Goal: Task Accomplishment & Management: Complete application form

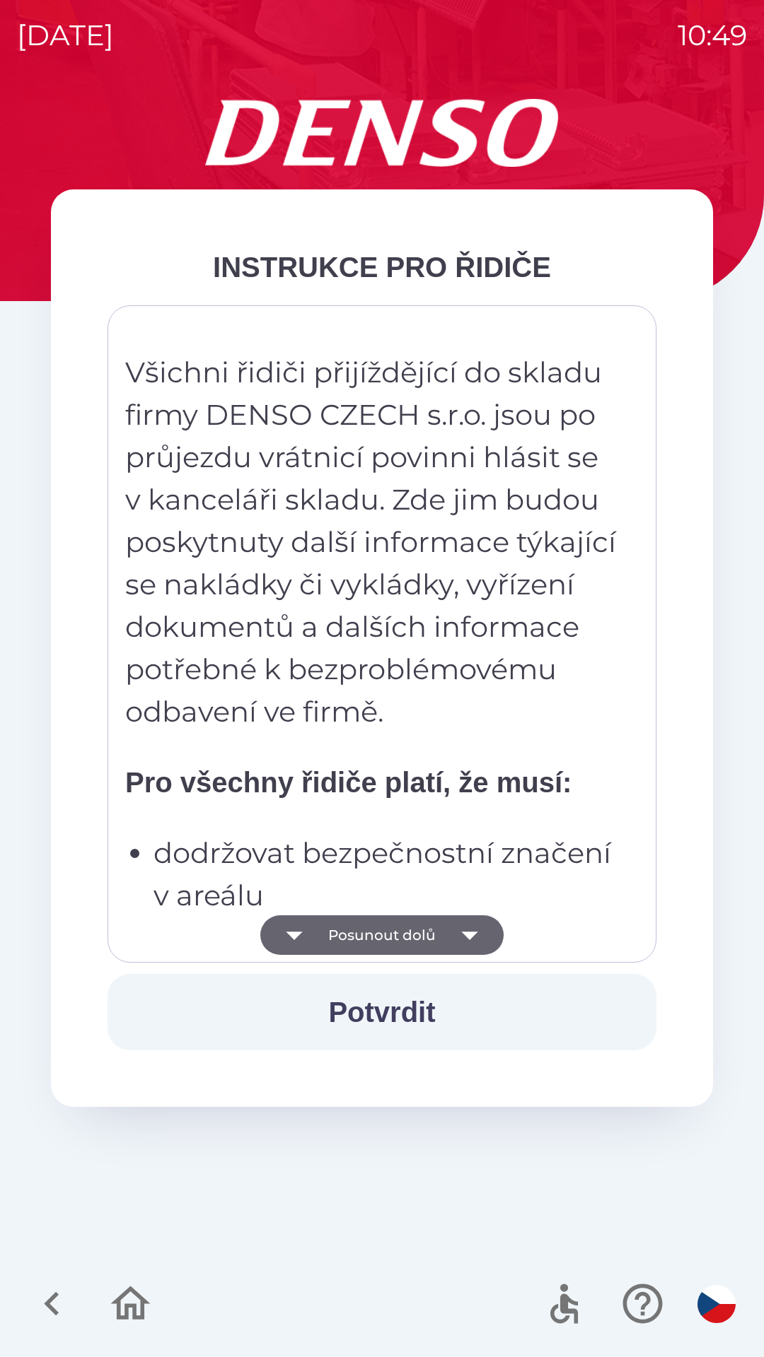
click at [349, 929] on button "Posunout dolů" at bounding box center [381, 936] width 243 height 40
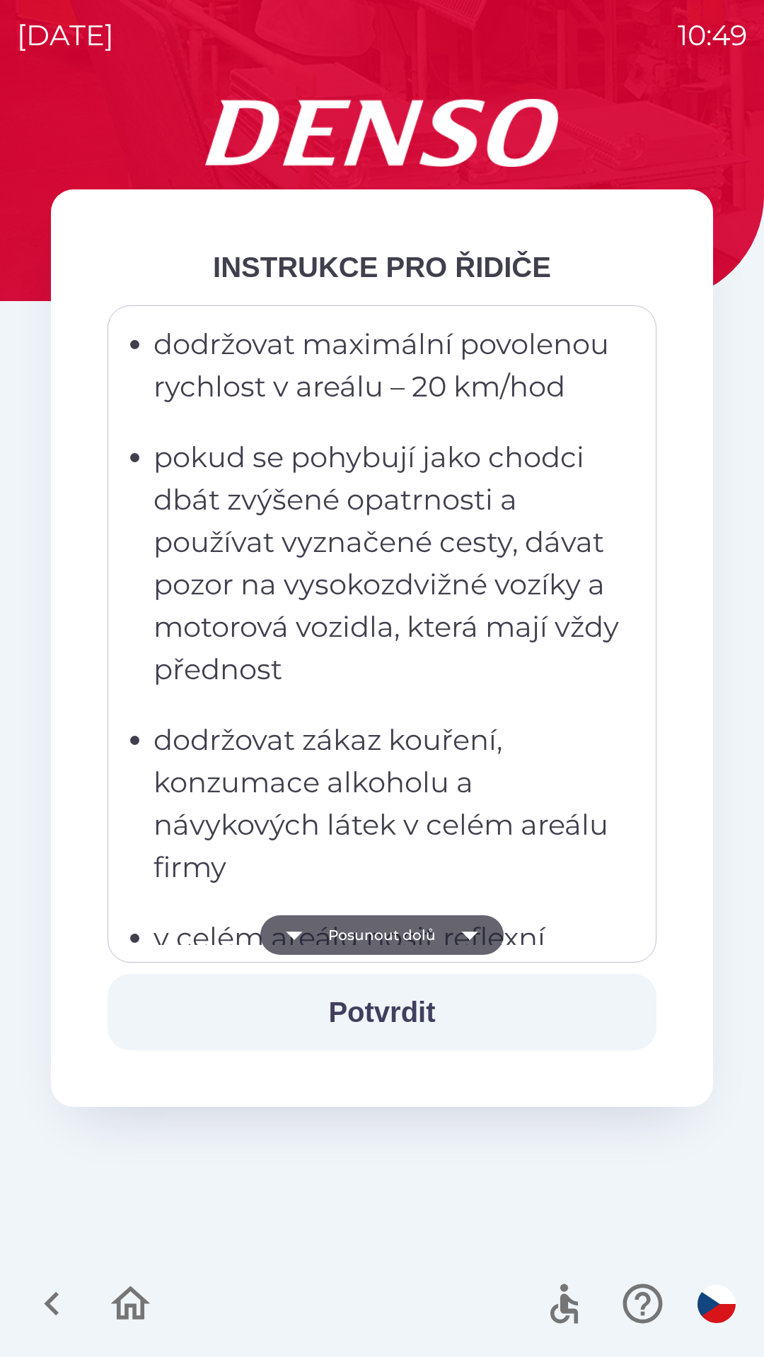
click at [340, 935] on button "Posunout dolů" at bounding box center [381, 936] width 243 height 40
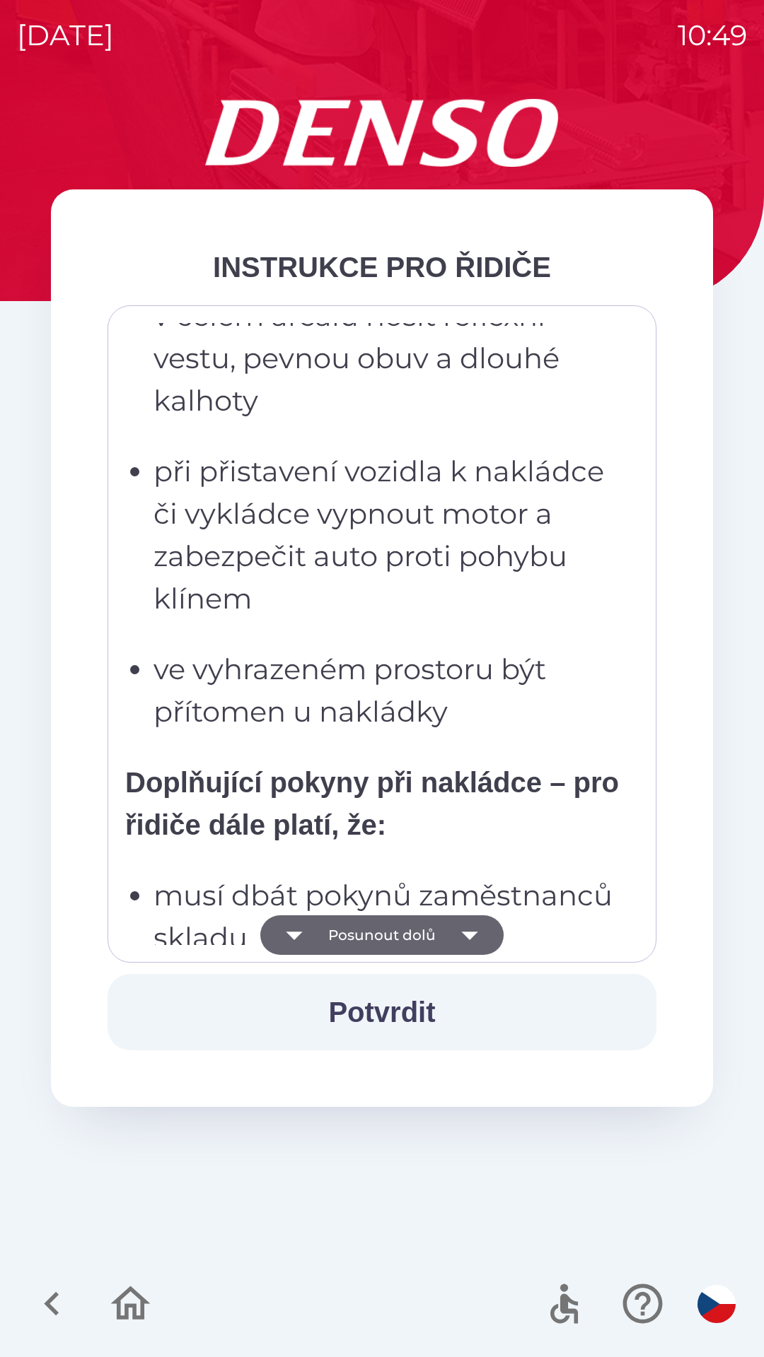
click at [327, 928] on button "Posunout dolů" at bounding box center [381, 936] width 243 height 40
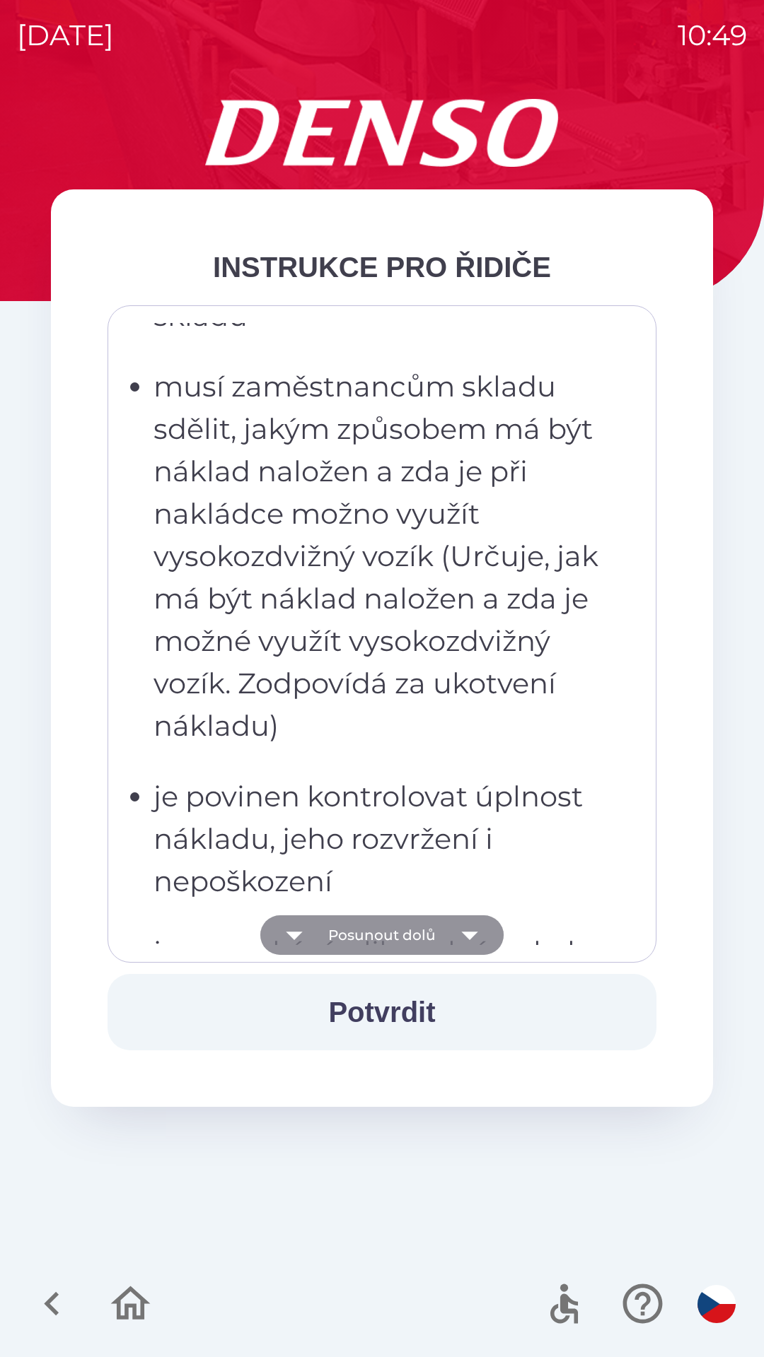
click at [322, 920] on button "Posunout dolů" at bounding box center [381, 936] width 243 height 40
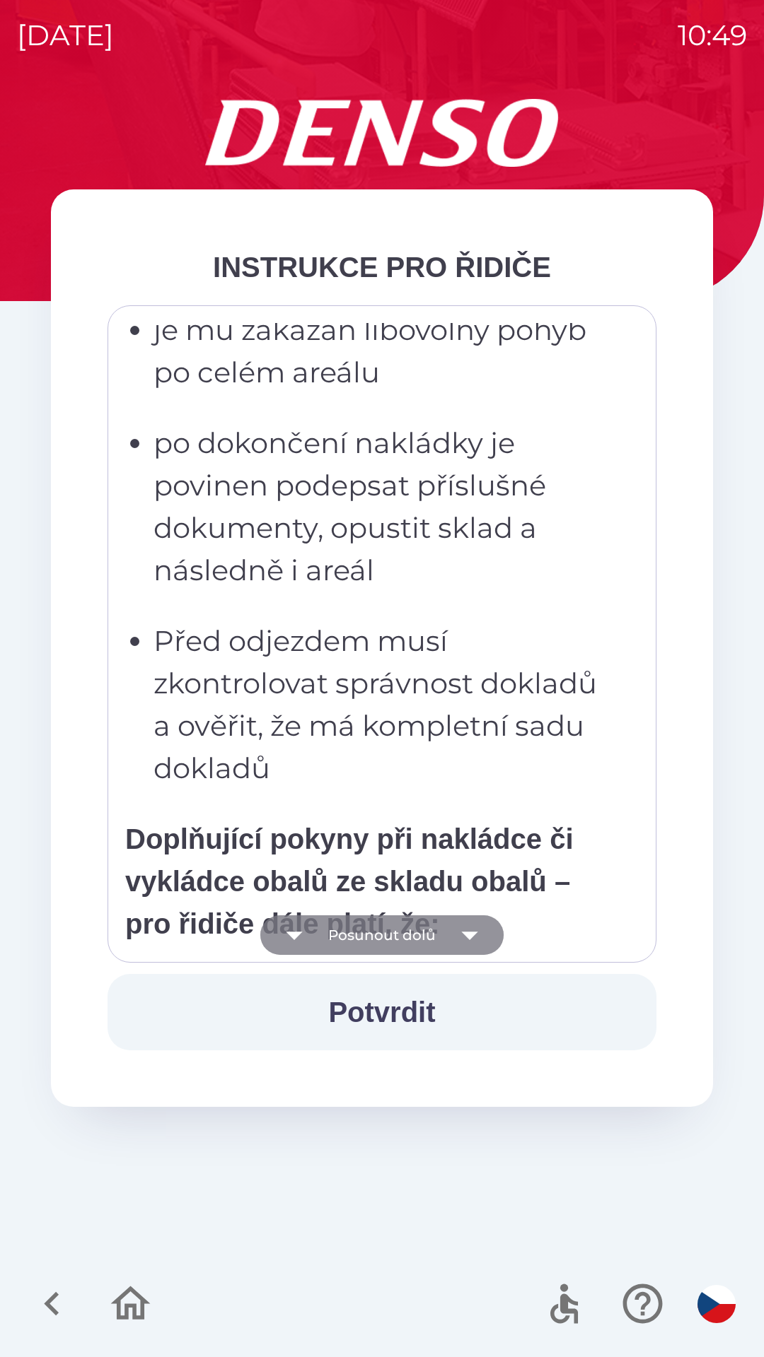
click at [317, 918] on button "Posunout dolů" at bounding box center [381, 936] width 243 height 40
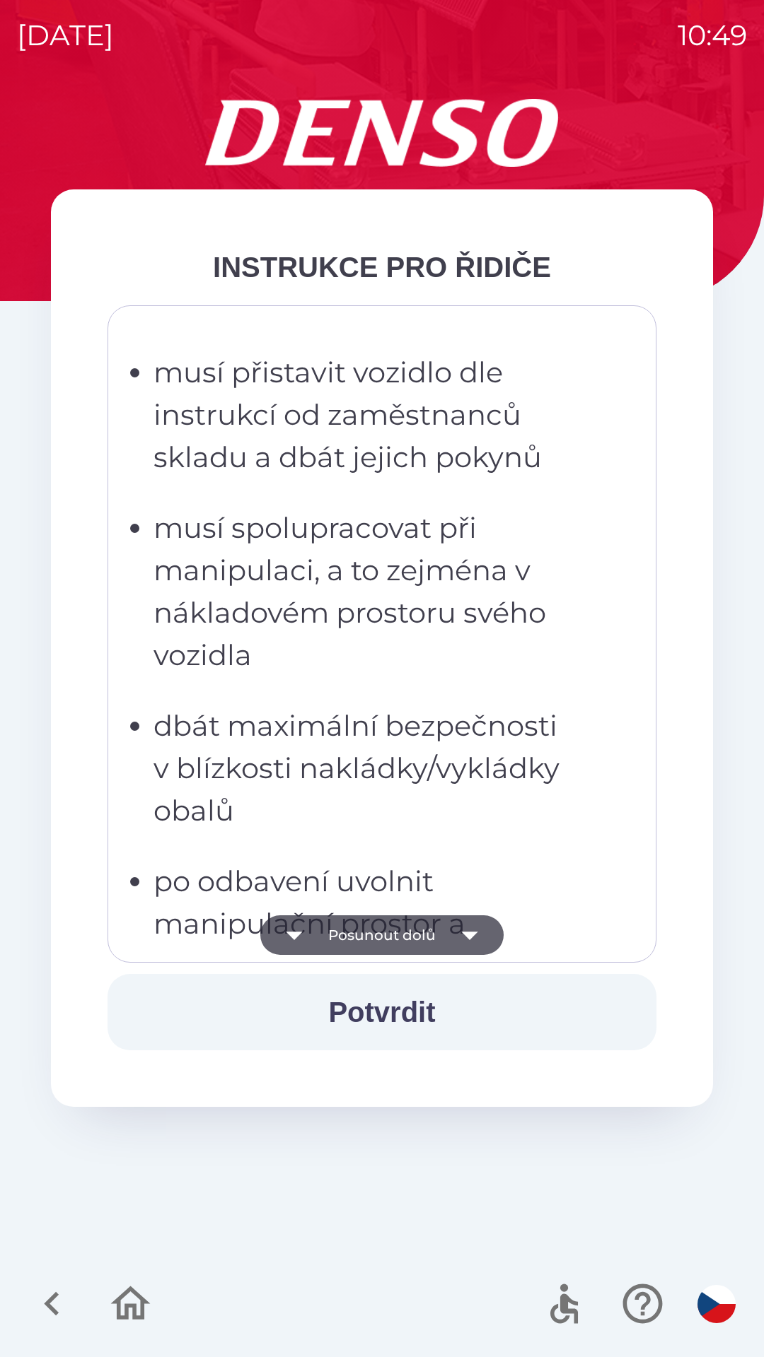
click at [322, 923] on button "Posunout dolů" at bounding box center [381, 936] width 243 height 40
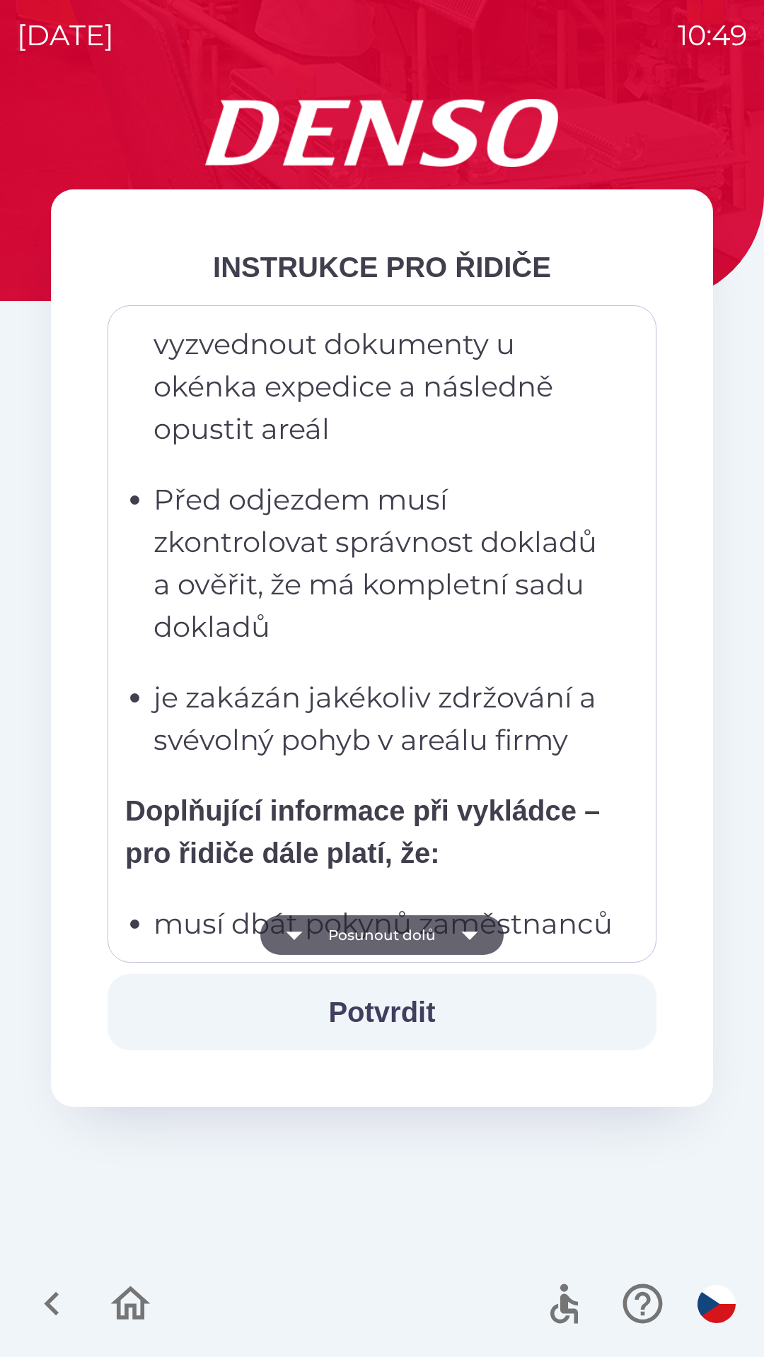
click at [329, 931] on button "Posunout dolů" at bounding box center [381, 936] width 243 height 40
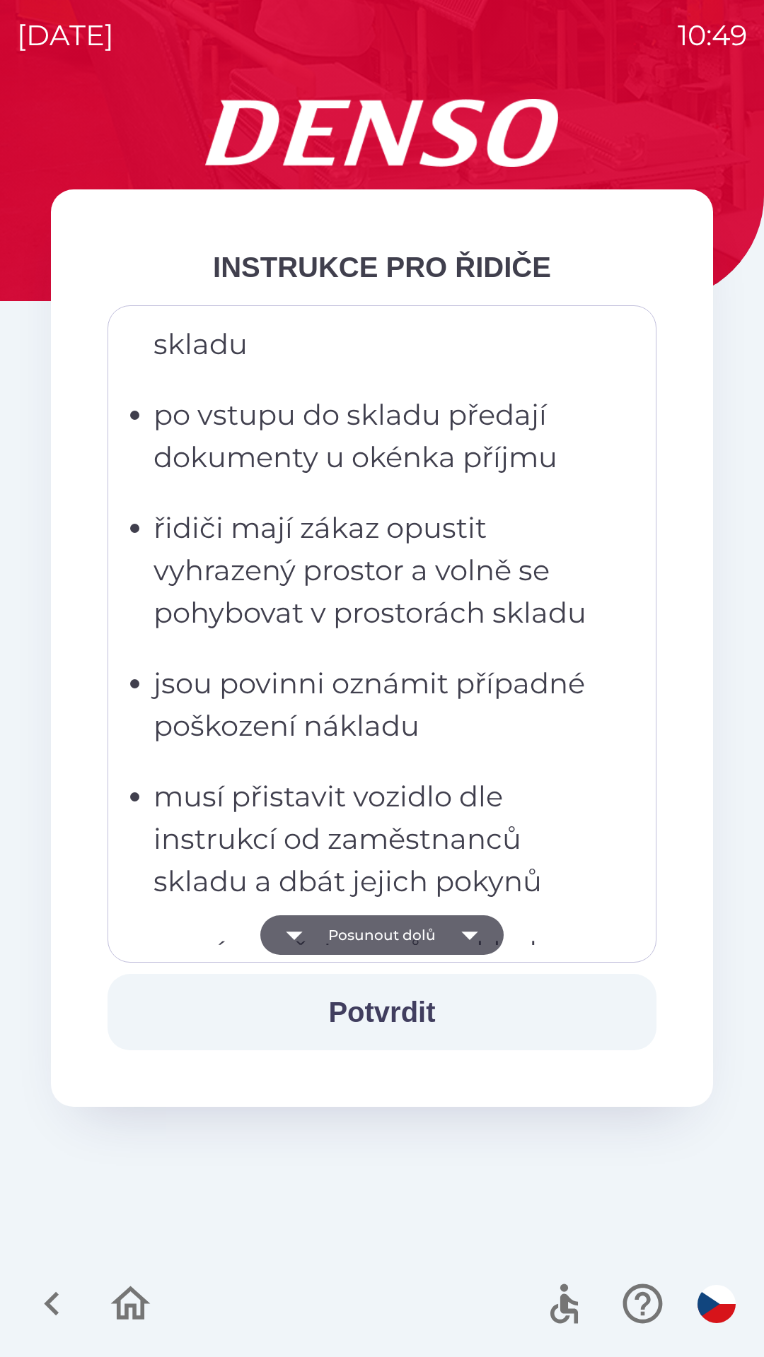
click at [333, 921] on button "Posunout dolů" at bounding box center [381, 936] width 243 height 40
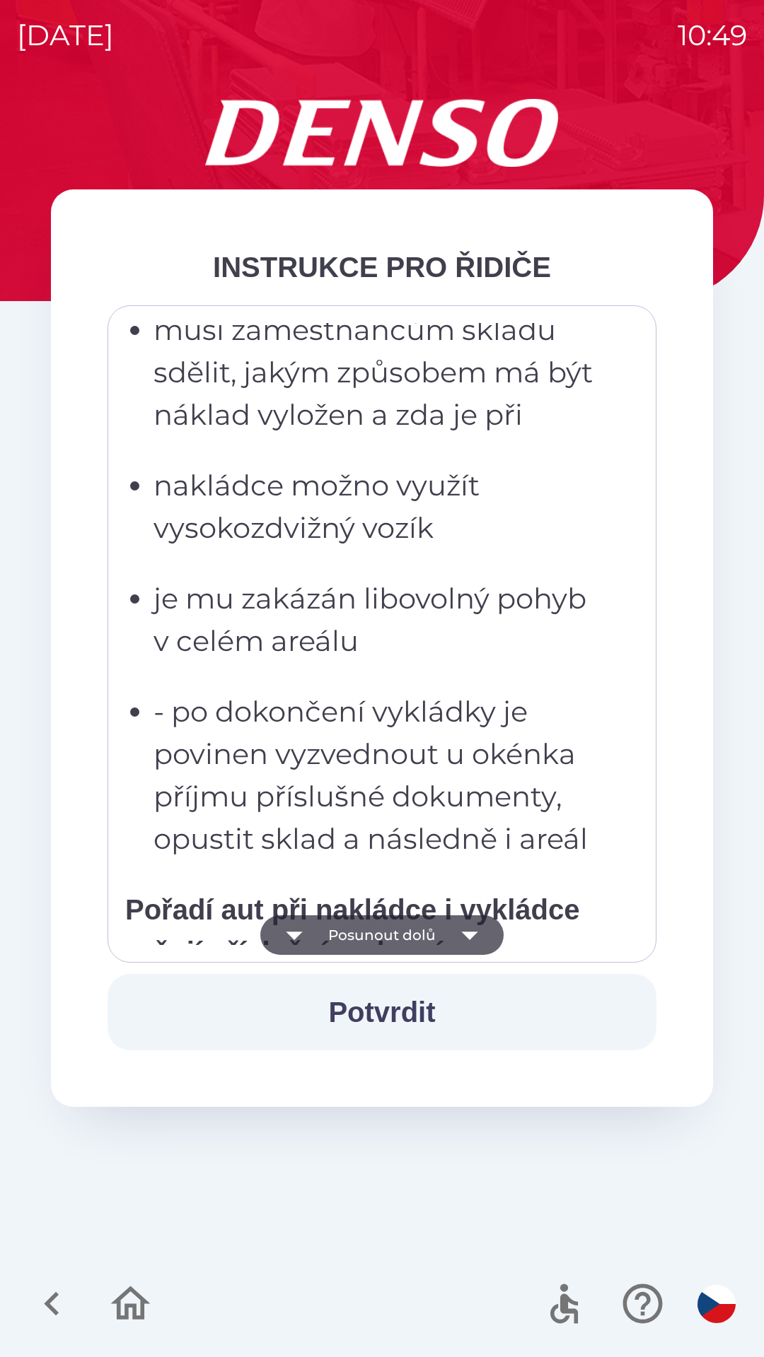
click at [332, 917] on button "Posunout dolů" at bounding box center [381, 936] width 243 height 40
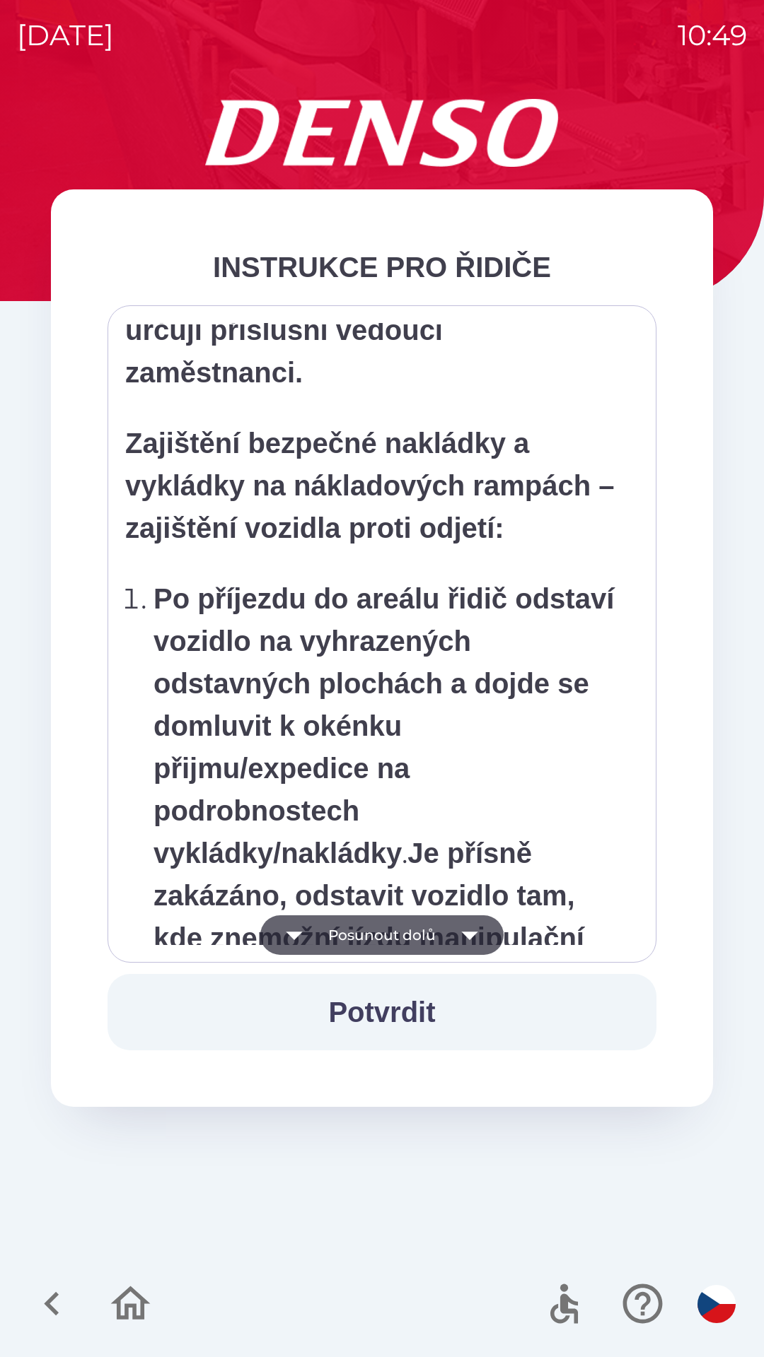
click at [332, 917] on button "Posunout dolů" at bounding box center [381, 936] width 243 height 40
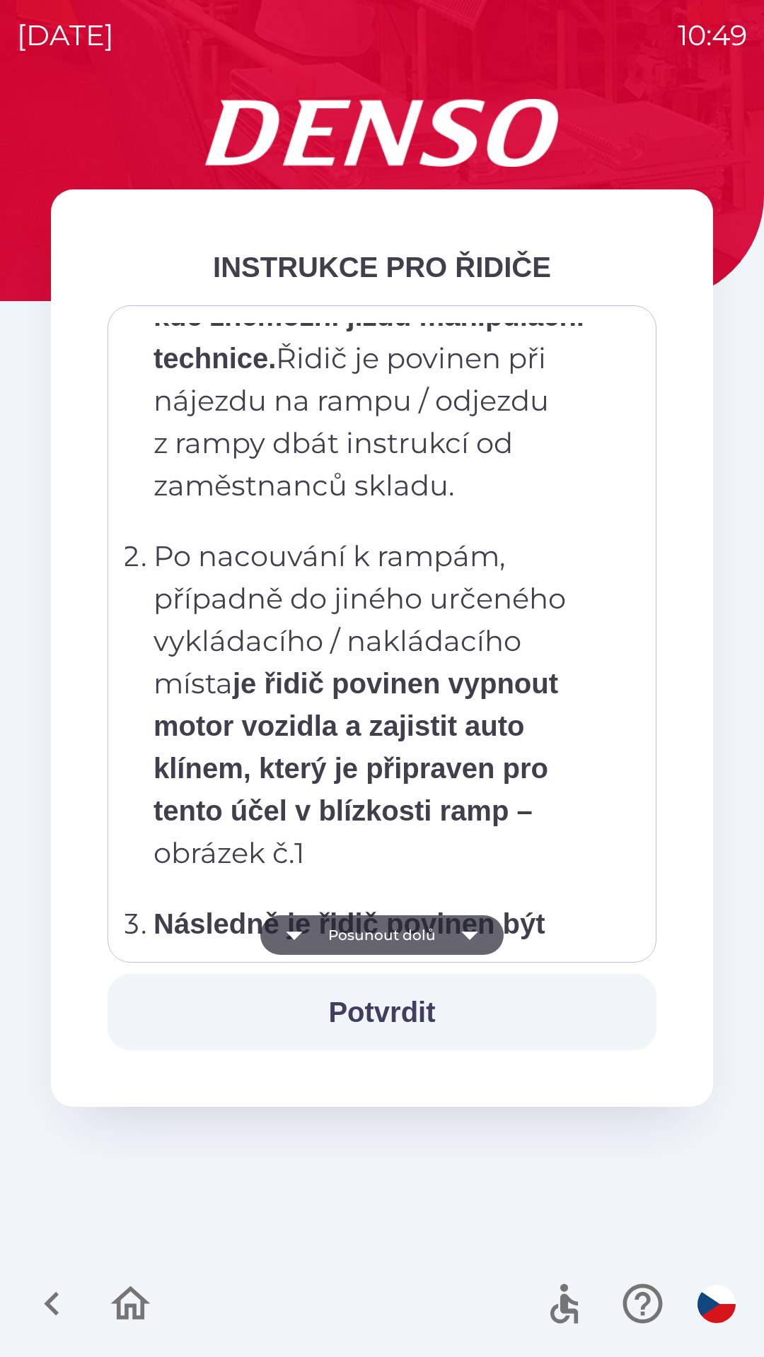
click at [342, 919] on button "Posunout dolů" at bounding box center [381, 936] width 243 height 40
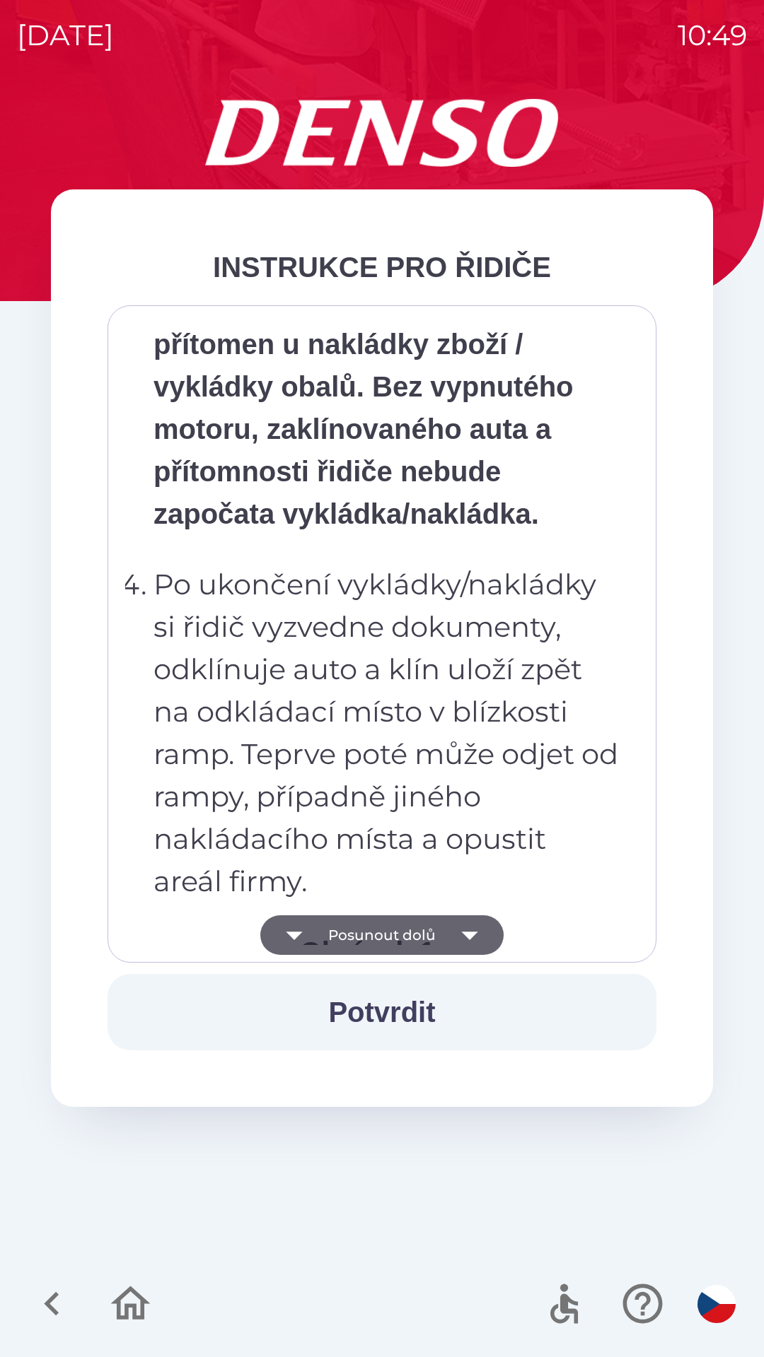
click at [347, 919] on button "Posunout dolů" at bounding box center [381, 936] width 243 height 40
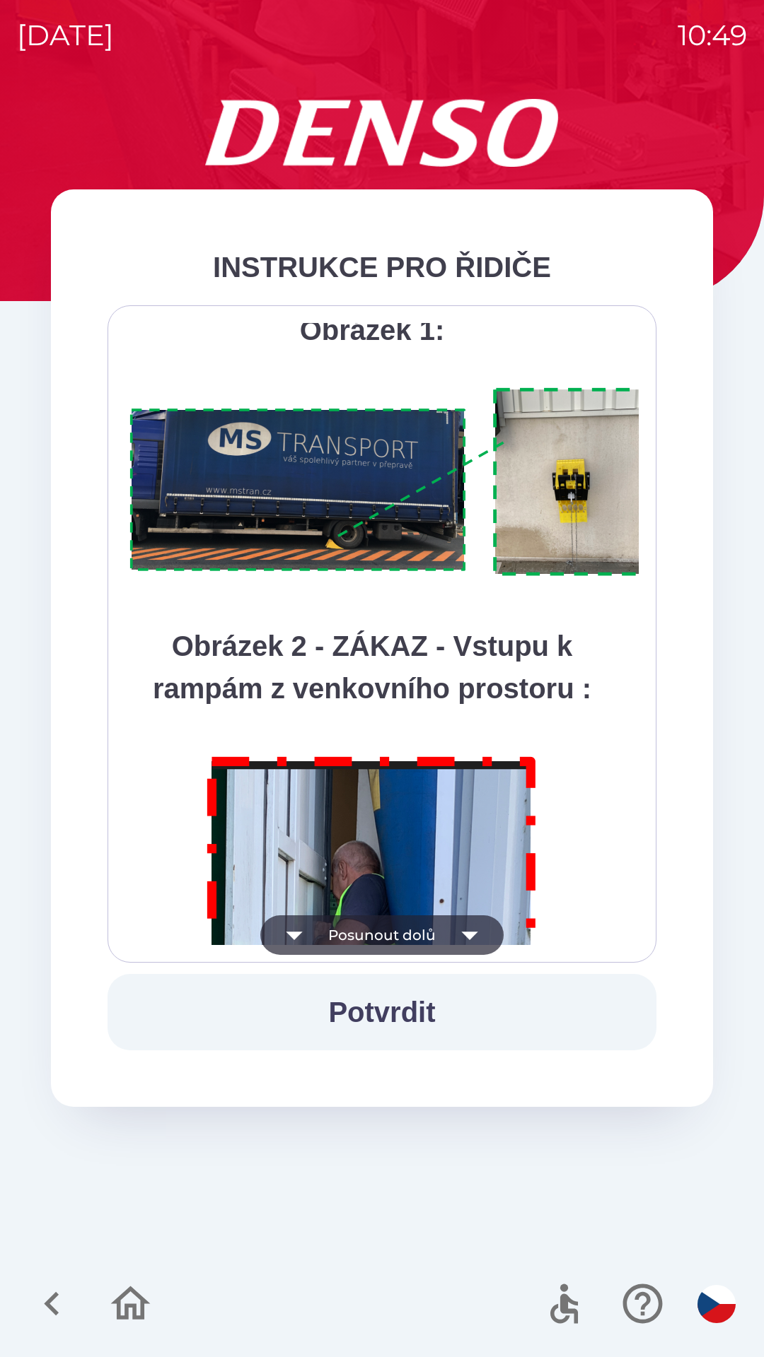
click at [356, 927] on button "Posunout dolů" at bounding box center [381, 936] width 243 height 40
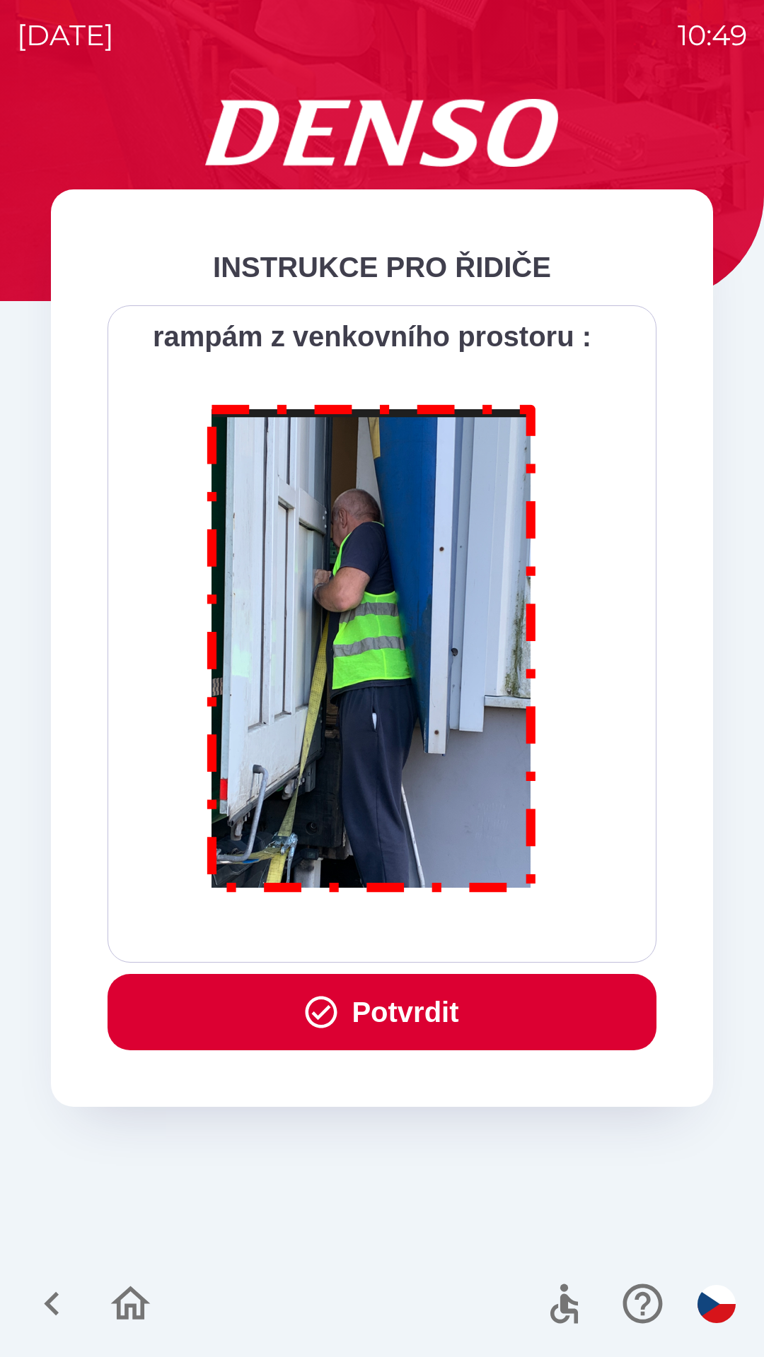
click at [355, 1015] on button "Potvrdit" at bounding box center [381, 1012] width 549 height 76
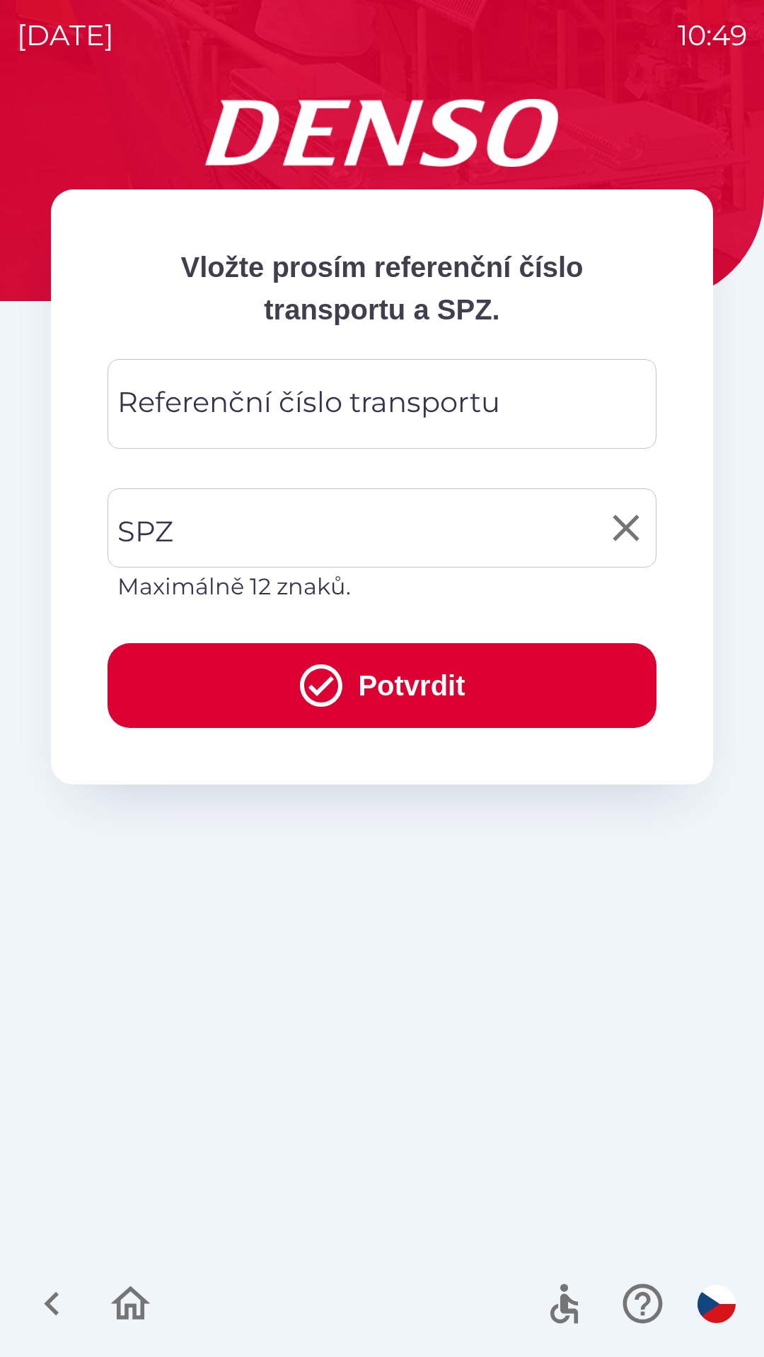
click at [206, 530] on input "SPZ" at bounding box center [371, 528] width 515 height 66
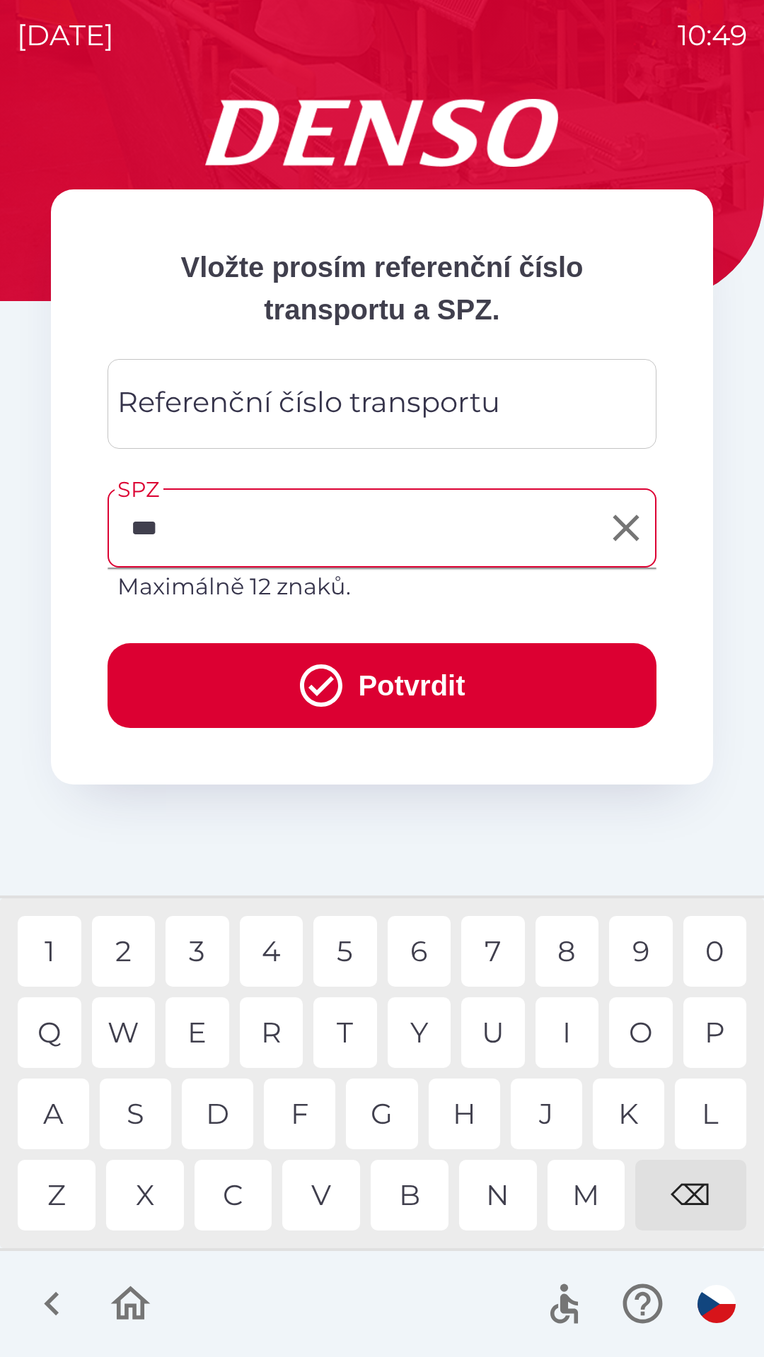
click at [59, 1181] on div "Z" at bounding box center [57, 1195] width 78 height 71
click at [632, 944] on div "9" at bounding box center [641, 951] width 64 height 71
click at [201, 957] on div "3" at bounding box center [197, 951] width 64 height 71
type input "*******"
click at [188, 954] on div "3" at bounding box center [197, 951] width 64 height 71
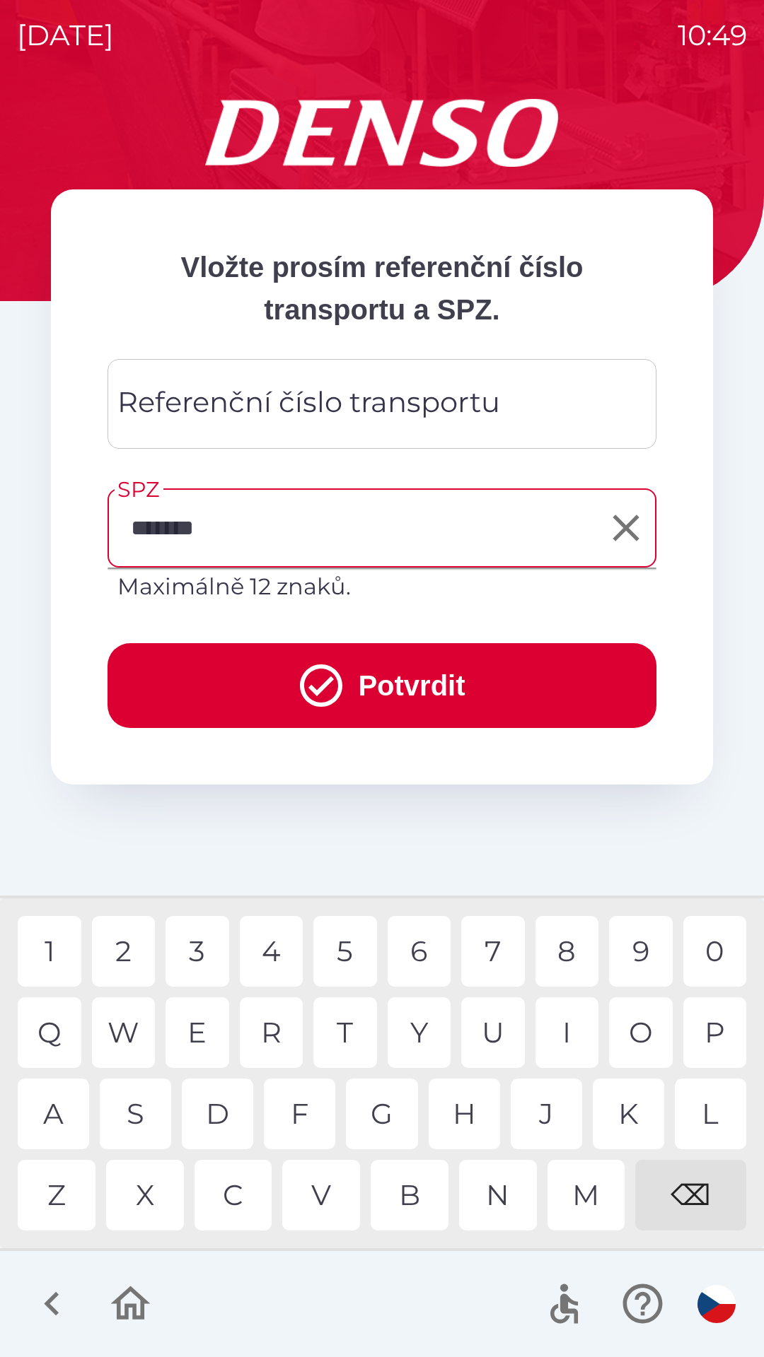
click at [162, 409] on div "Referenční číslo transportu Referenční číslo transportu" at bounding box center [381, 404] width 549 height 90
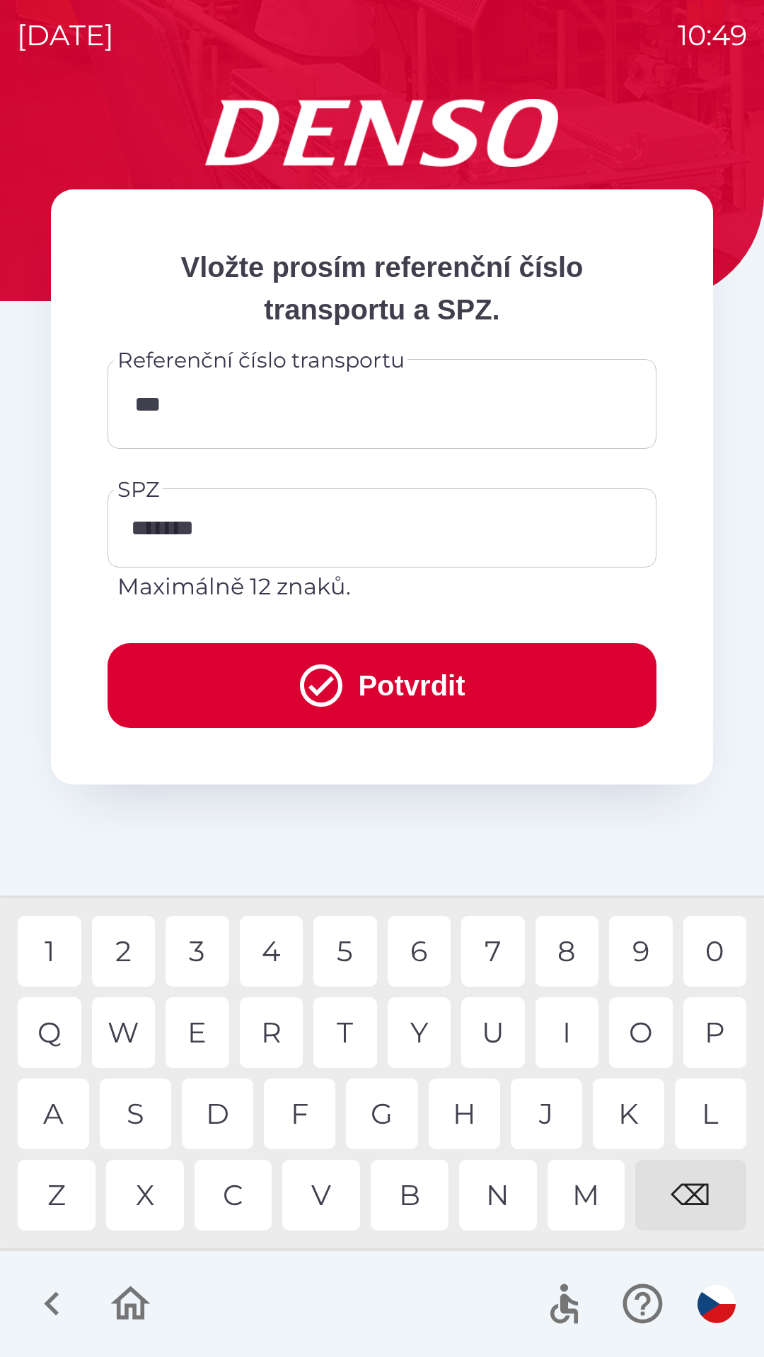
click at [426, 961] on div "6" at bounding box center [419, 951] width 64 height 71
type input "******"
click at [255, 679] on button "Potvrdit" at bounding box center [381, 685] width 549 height 85
